Goal: Find specific page/section: Find specific page/section

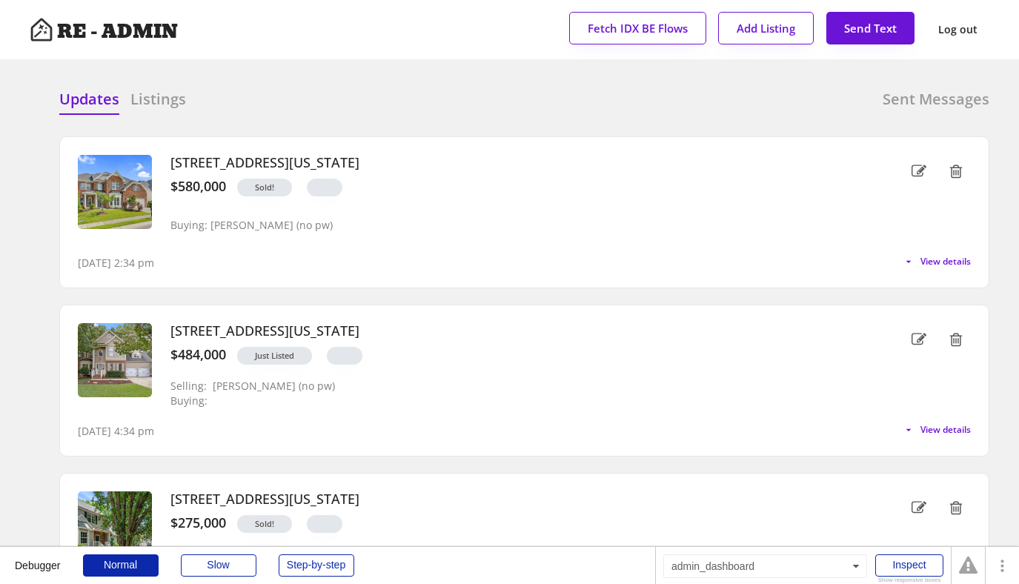
click at [320, 96] on div "Updates Listings Sent Messages" at bounding box center [524, 104] width 930 height 30
click at [340, 114] on div "Updates Listings Sent Messages" at bounding box center [524, 104] width 930 height 30
click at [142, 95] on h6 "Listings" at bounding box center [158, 99] width 56 height 21
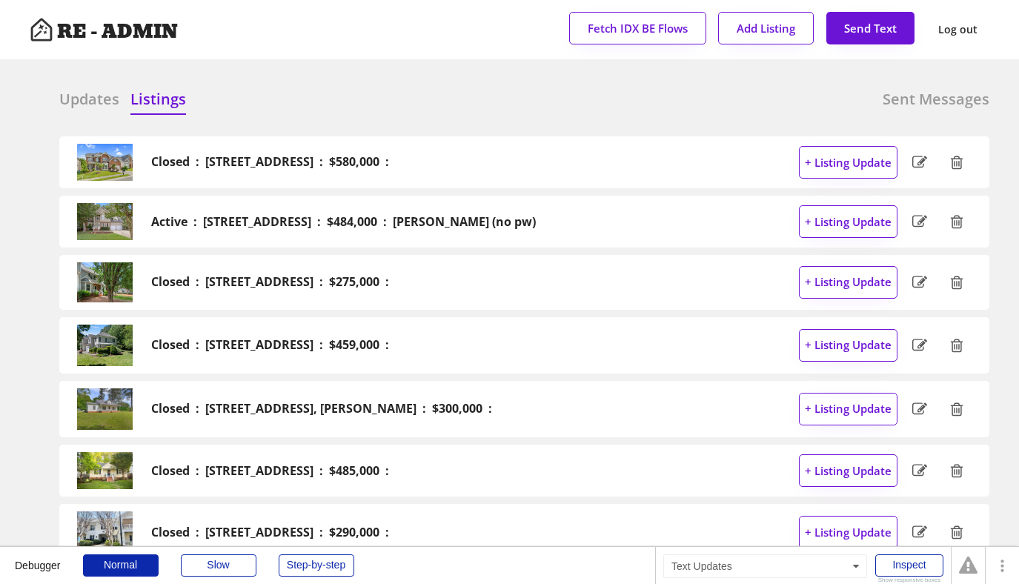
click at [85, 104] on h6 "Updates" at bounding box center [89, 99] width 60 height 21
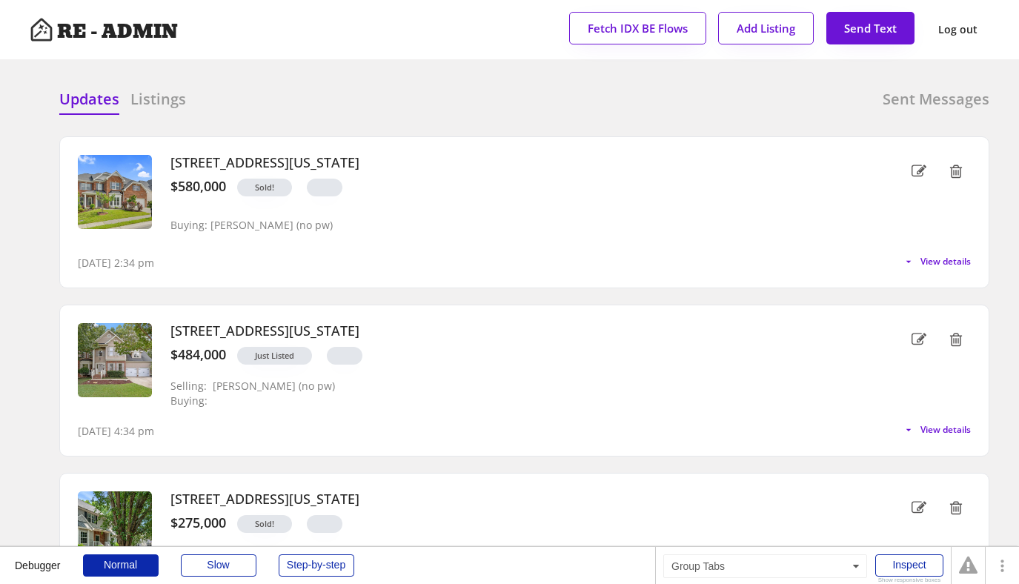
click at [307, 104] on div "Updates Listings Sent Messages" at bounding box center [524, 104] width 930 height 30
click at [300, 105] on div "Updates Listings Sent Messages" at bounding box center [524, 104] width 930 height 30
click at [366, 105] on div "Updates Listings Sent Messages" at bounding box center [524, 104] width 930 height 30
